Goal: Information Seeking & Learning: Get advice/opinions

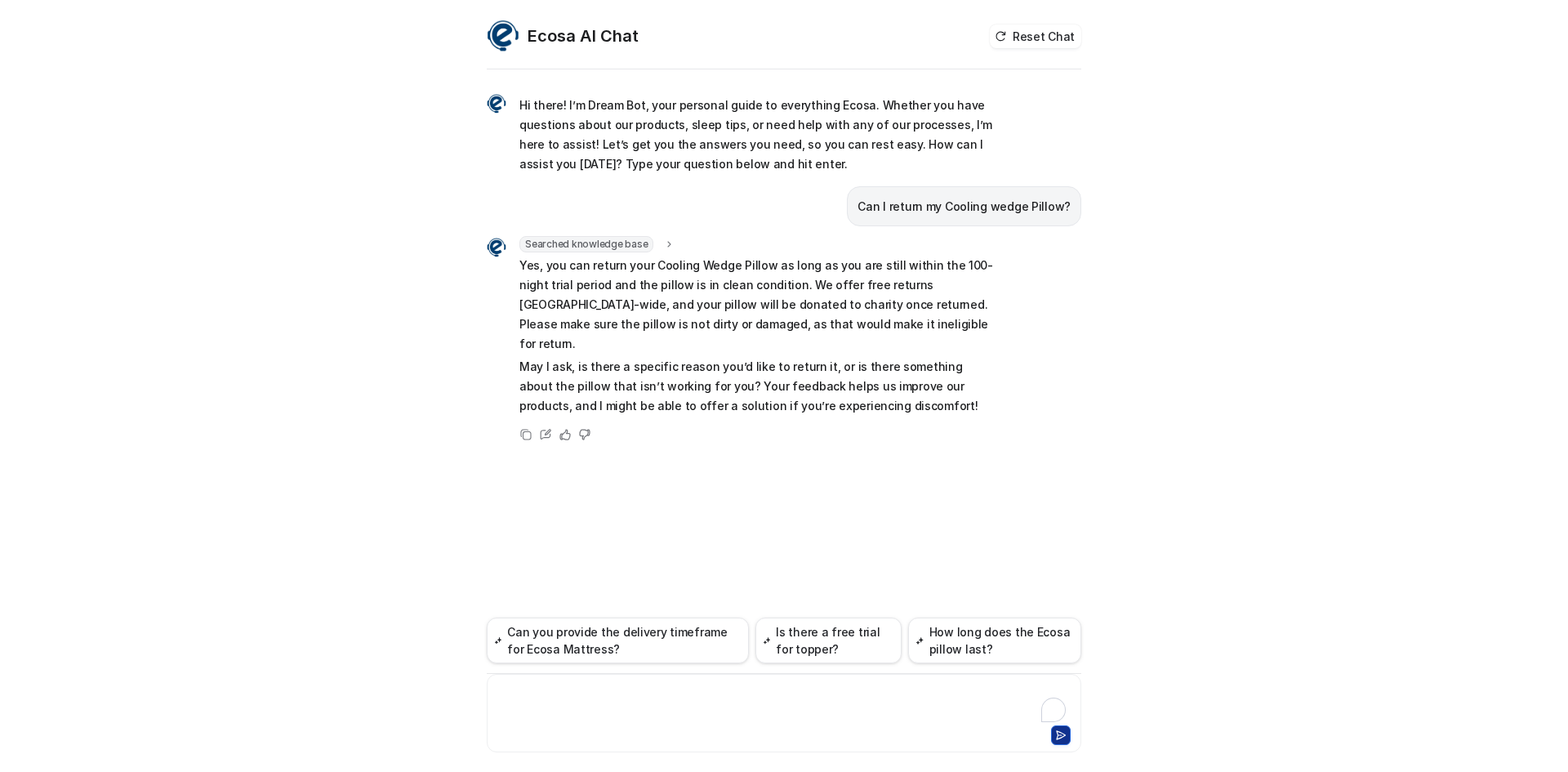
click at [620, 701] on div at bounding box center [784, 703] width 586 height 38
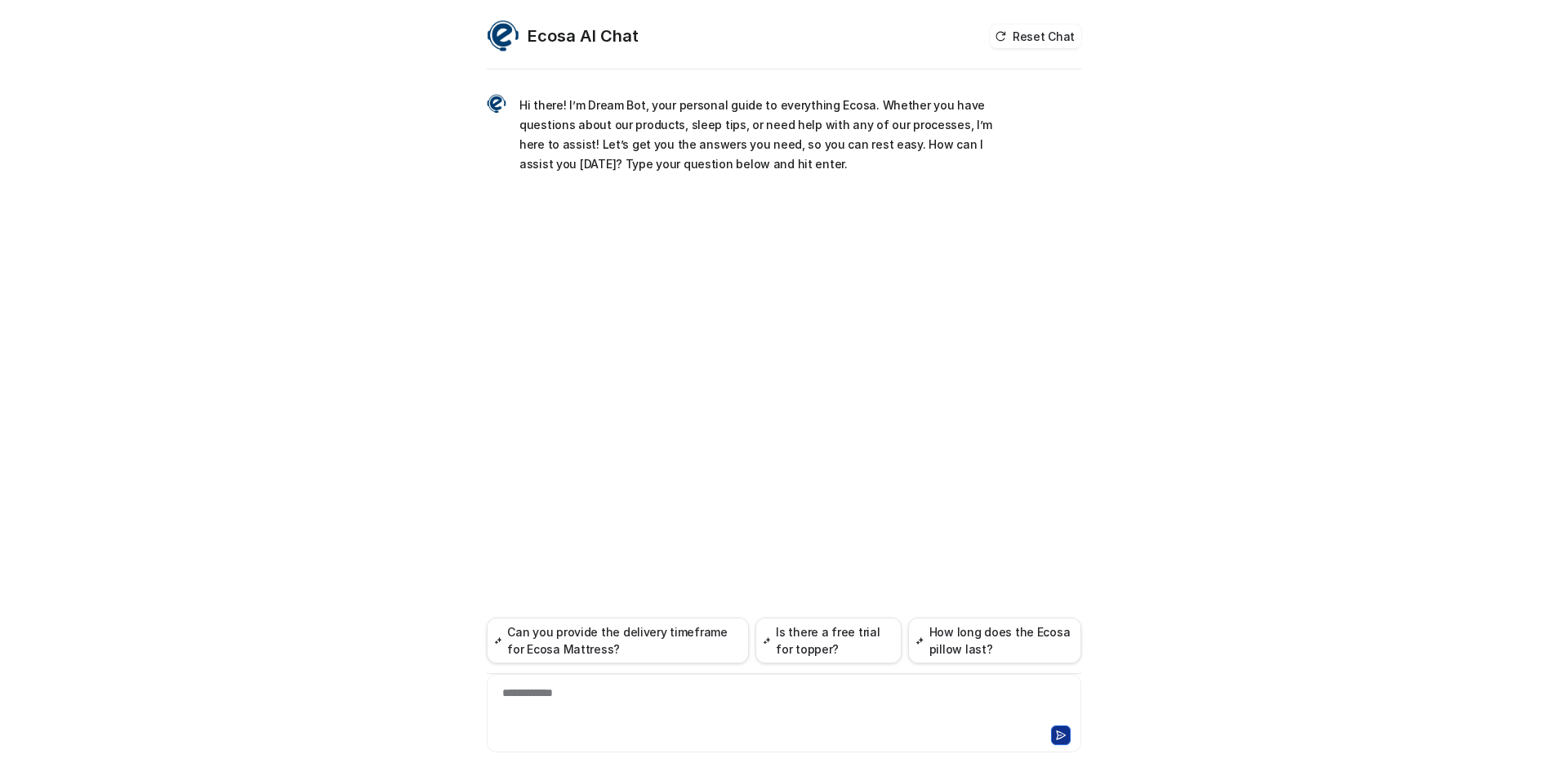
click at [576, 693] on div "**********" at bounding box center [784, 703] width 586 height 38
paste div
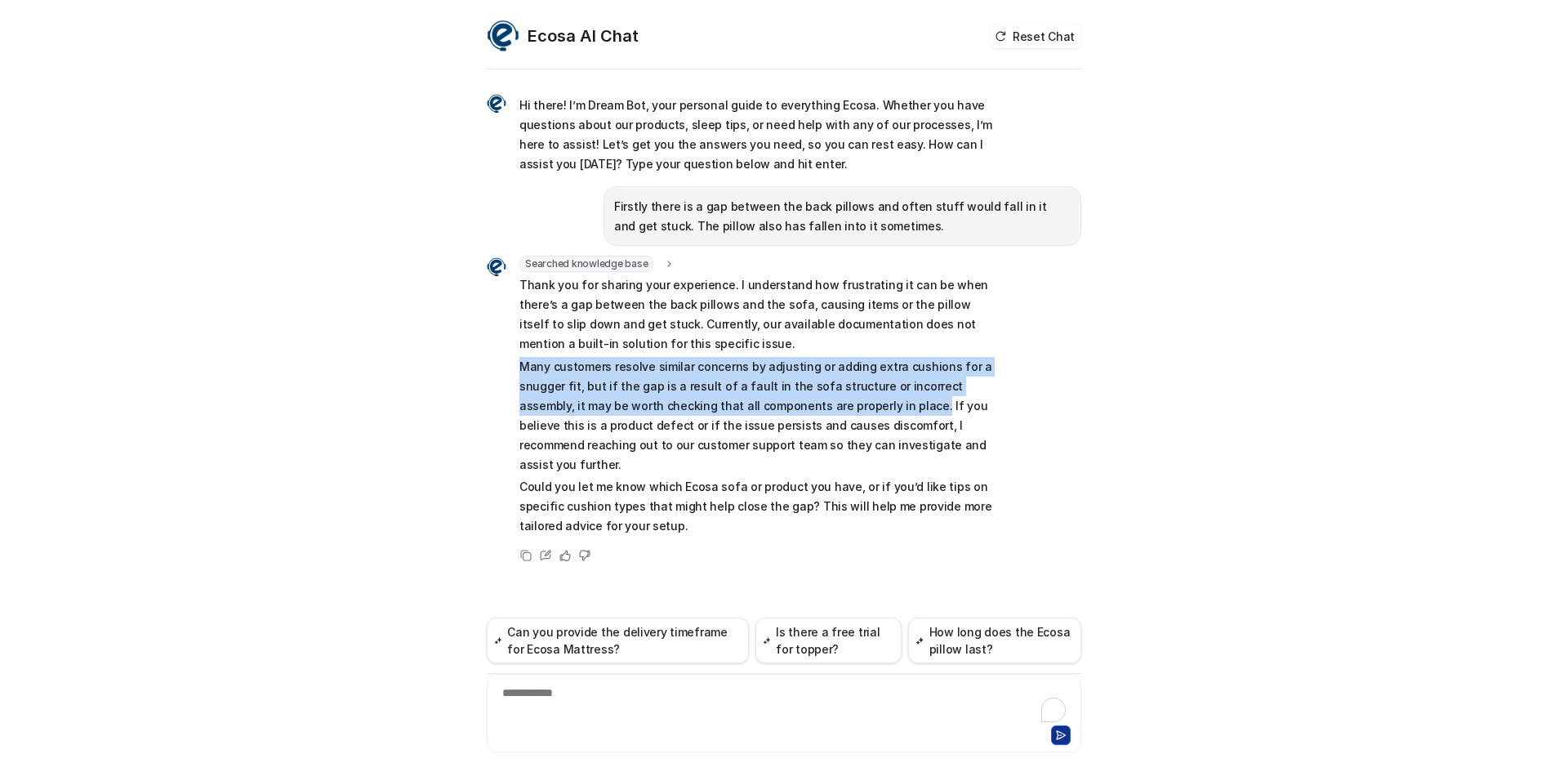
drag, startPoint x: 861, startPoint y: 405, endPoint x: 514, endPoint y: 374, distance: 348.4
click at [514, 374] on div "Searched knowledge base search_queries : "gap between back pillows,back pillow …" at bounding box center [741, 397] width 510 height 284
copy p "Many customers resolve similar concerns by adjusting or adding extra cushions f…"
